Goal: Entertainment & Leisure: Consume media (video, audio)

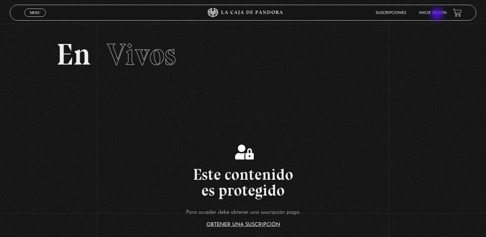
click at [438, 15] on link "Inicie sesión" at bounding box center [433, 13] width 28 height 4
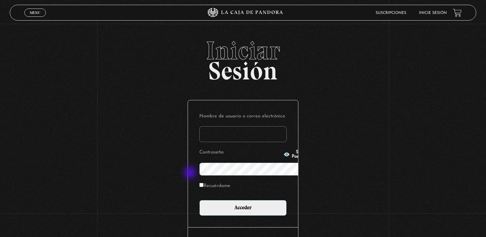
click at [200, 181] on p "Recuérdame" at bounding box center [243, 187] width 87 height 13
click at [200, 181] on label "Recuérdame" at bounding box center [215, 186] width 31 height 10
click at [200, 183] on input "Recuérdame" at bounding box center [202, 185] width 4 height 4
checkbox input "true"
click at [200, 126] on input "Nombre de usuario o correo electrónico" at bounding box center [243, 134] width 87 height 16
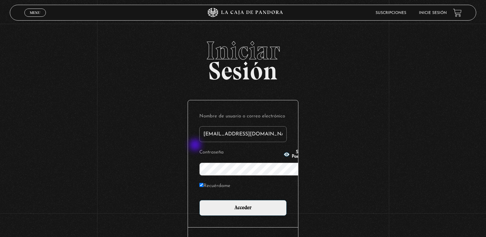
type input "erickadiezg@gmail.com"
click at [284, 156] on button "Show Password" at bounding box center [297, 154] width 27 height 9
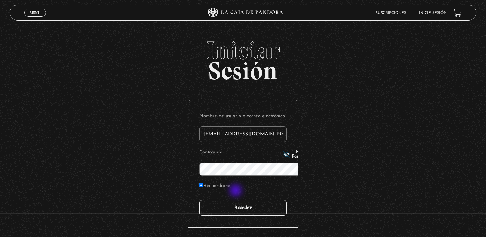
click at [237, 200] on input "Acceder" at bounding box center [243, 208] width 87 height 16
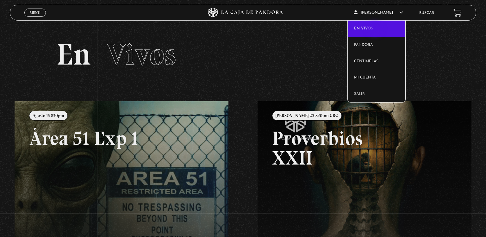
click at [376, 29] on link "En vivos" at bounding box center [377, 29] width 58 height 16
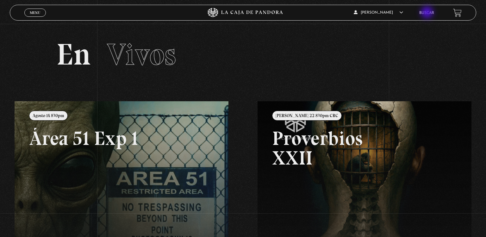
click at [428, 13] on link "Buscar" at bounding box center [427, 13] width 15 height 4
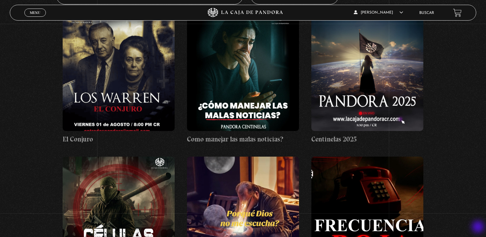
scroll to position [125, 0]
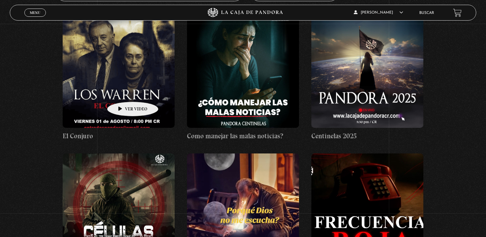
click at [123, 92] on figure at bounding box center [119, 71] width 112 height 114
